Goal: Task Accomplishment & Management: Use online tool/utility

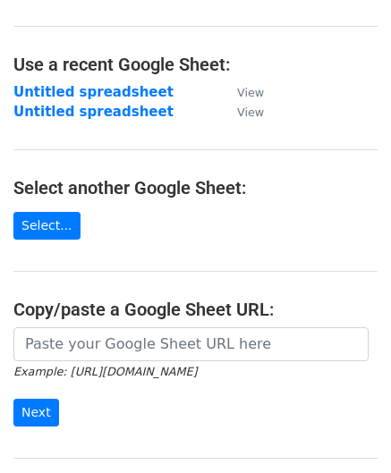
scroll to position [179, 0]
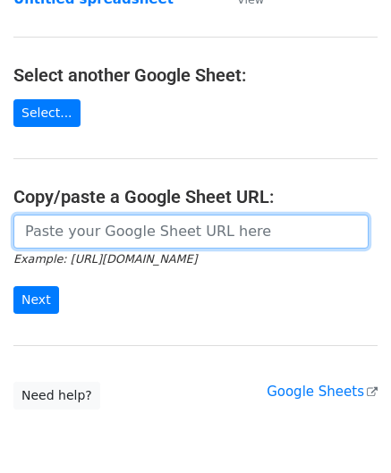
click at [88, 220] on input "url" at bounding box center [190, 232] width 355 height 34
paste input "https://docs.google.com/spreadsheets/d/1oIeJeg1RFBTRR23pWcvpJgAujPsblKzZupo2Y5O…"
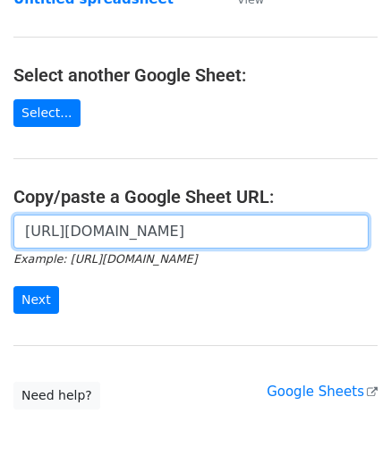
scroll to position [0, 380]
type input "https://docs.google.com/spreadsheets/d/1oIeJeg1RFBTRR23pWcvpJgAujPsblKzZupo2Y5O…"
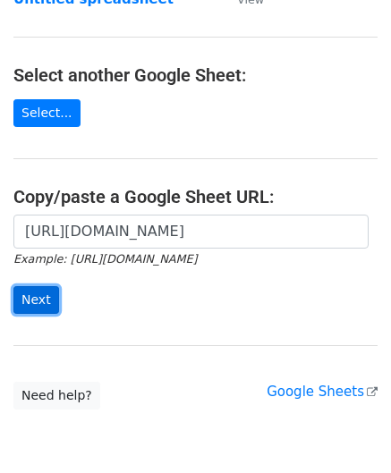
click at [36, 300] on input "Next" at bounding box center [36, 300] width 46 height 28
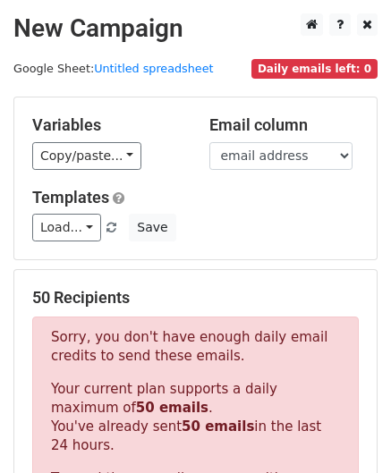
scroll to position [604, 0]
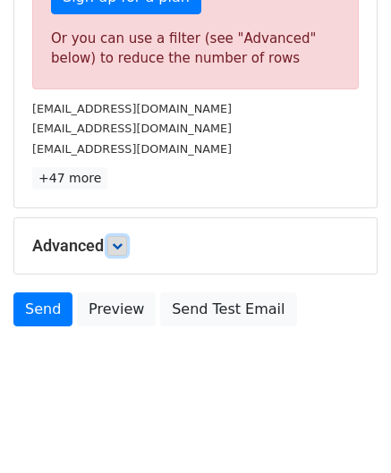
click at [122, 244] on icon at bounding box center [117, 246] width 11 height 11
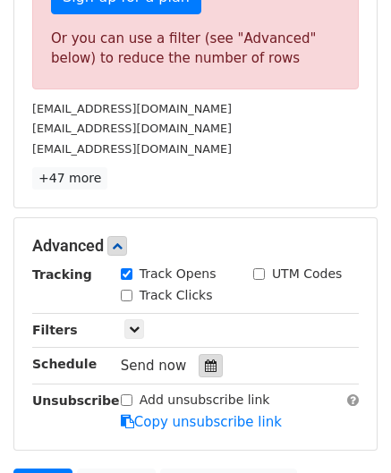
click at [205, 366] on icon at bounding box center [211, 365] width 12 height 13
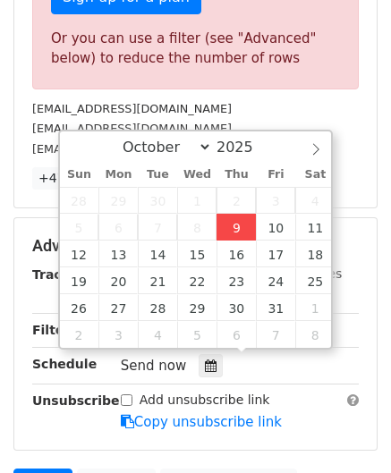
type input "[DATE] 12:00"
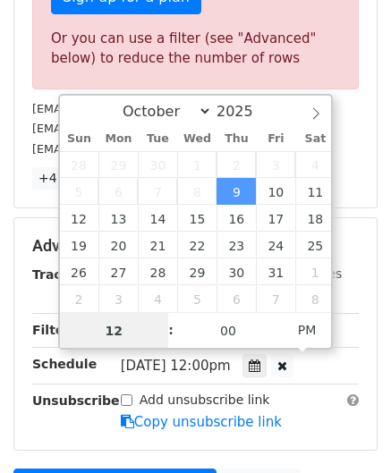
paste input "8"
type input "8"
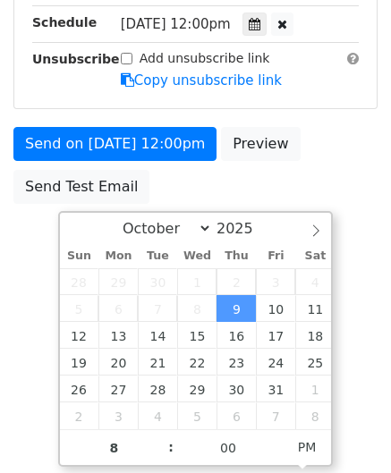
type input "[DATE] 20:00"
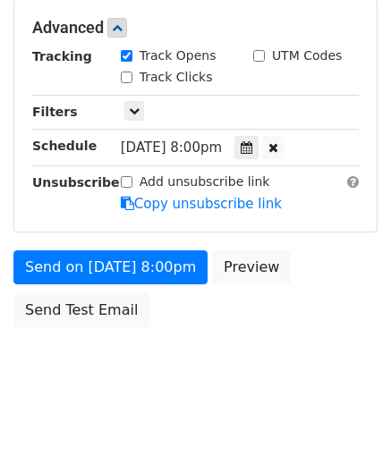
scroll to position [820, 0]
